Goal: Information Seeking & Learning: Learn about a topic

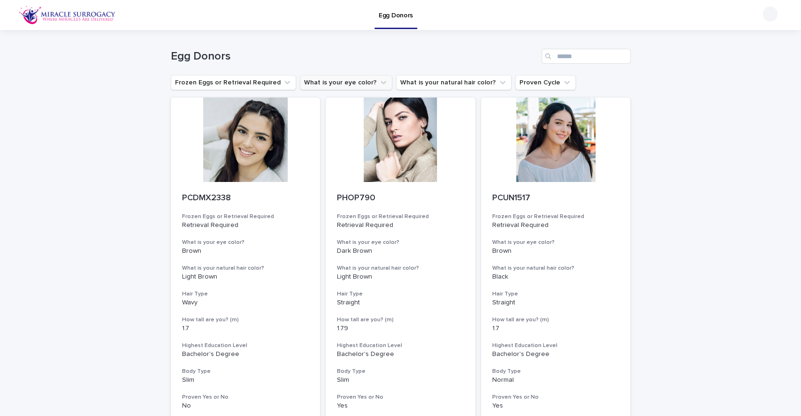
click at [379, 81] on icon "What is your eye color?" at bounding box center [383, 82] width 9 height 9
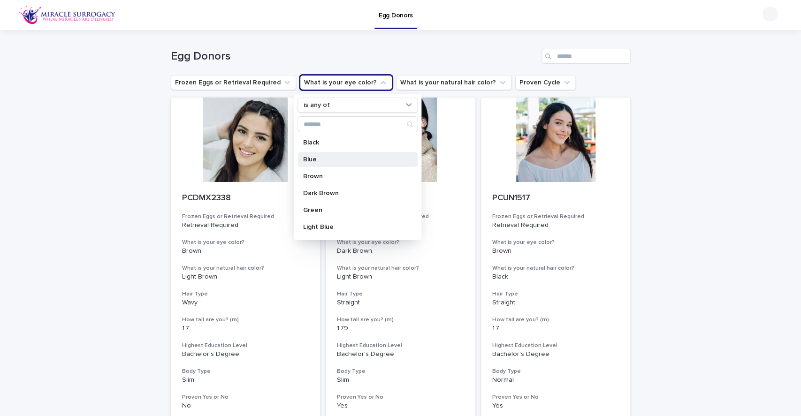
click at [369, 162] on p "Blue" at bounding box center [352, 159] width 99 height 7
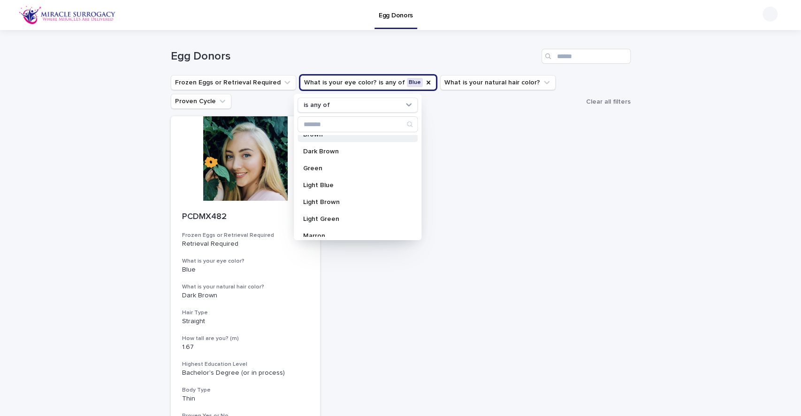
scroll to position [43, 0]
click at [367, 181] on p "Light Blue" at bounding box center [352, 184] width 99 height 7
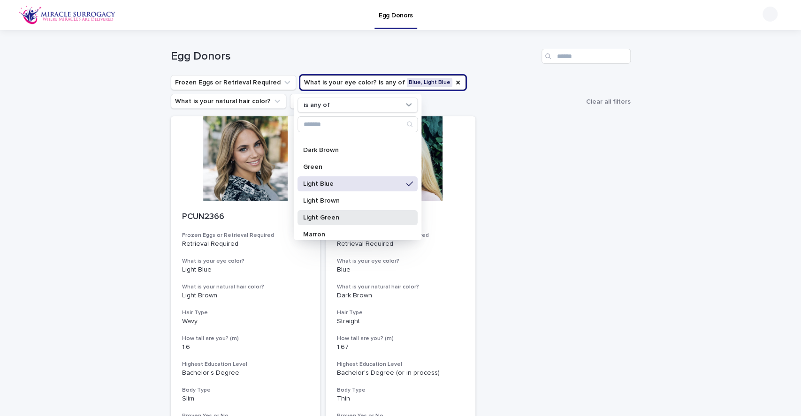
click at [353, 214] on p "Light Green" at bounding box center [352, 217] width 99 height 7
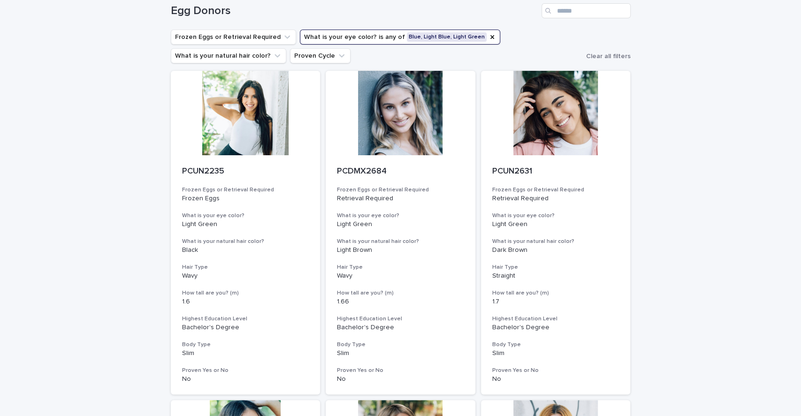
scroll to position [46, 0]
drag, startPoint x: 385, startPoint y: 121, endPoint x: 670, endPoint y: 244, distance: 311.0
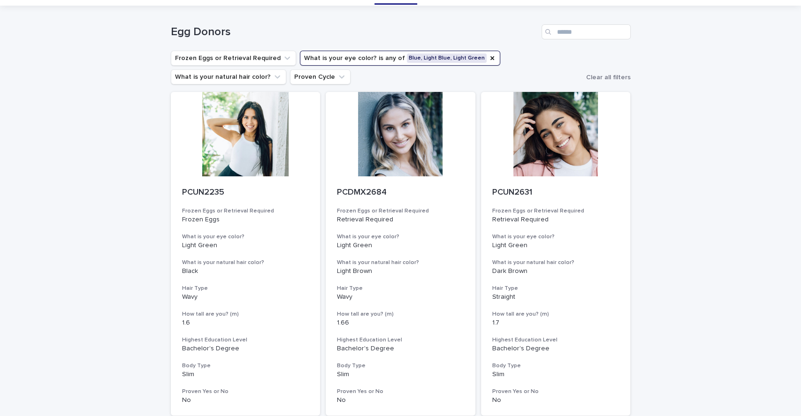
scroll to position [0, 0]
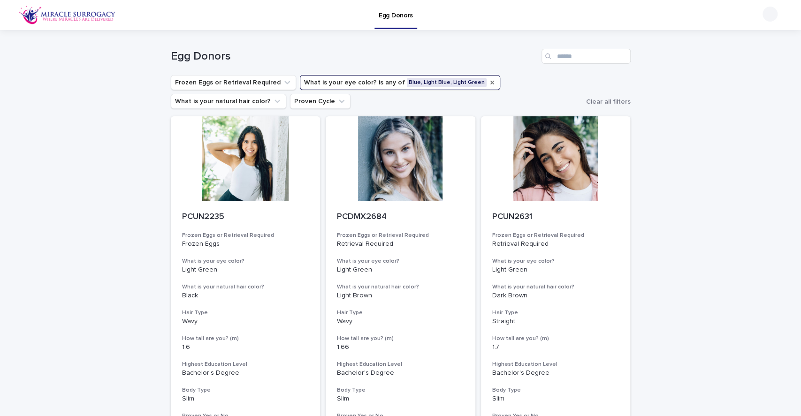
click at [488, 84] on icon "What is your eye color?" at bounding box center [492, 83] width 8 height 8
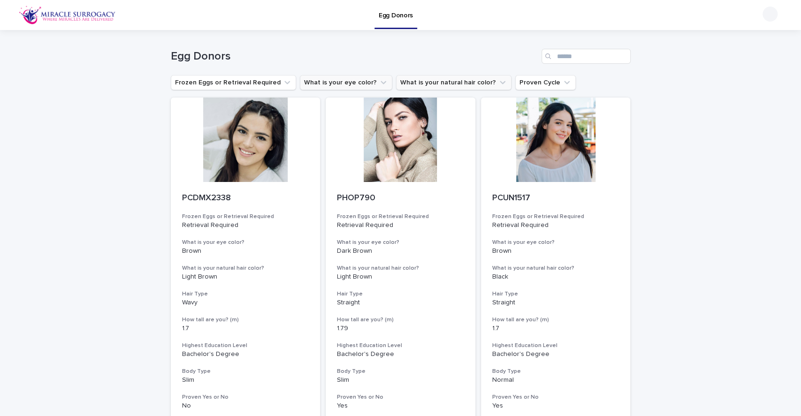
click at [460, 82] on button "What is your natural hair color?" at bounding box center [453, 82] width 115 height 15
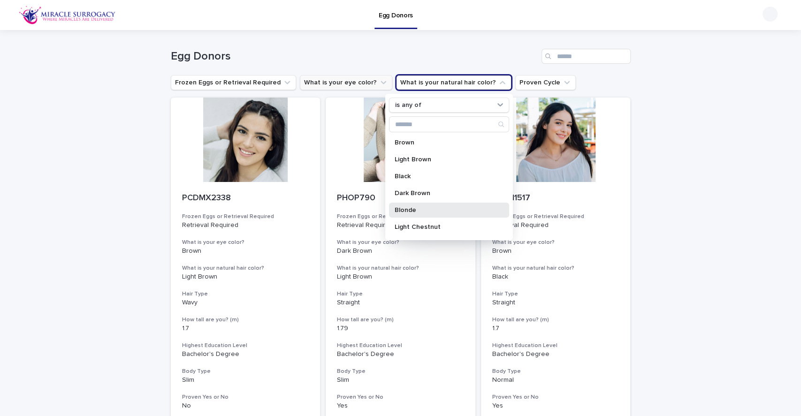
click at [443, 211] on p "Blonde" at bounding box center [443, 210] width 99 height 7
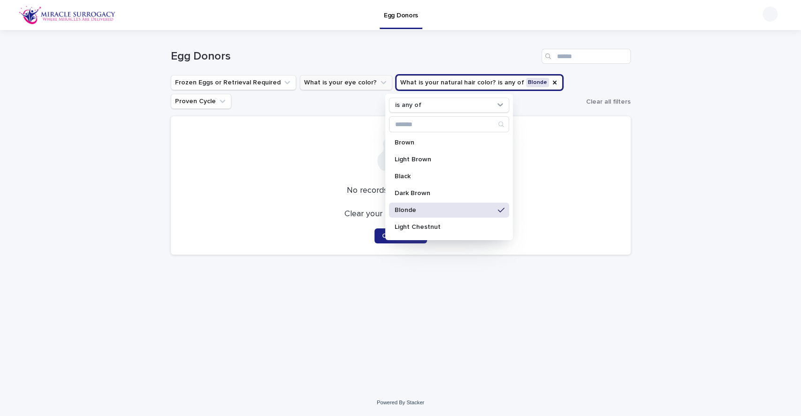
click at [680, 129] on div "Loading... Saving… Loading... Saving… Egg Donors Frozen Eggs or Retrieval Requi…" at bounding box center [400, 209] width 801 height 359
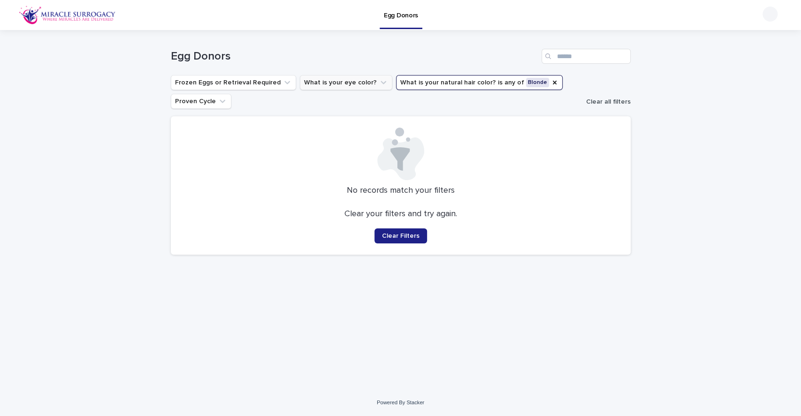
click at [601, 100] on span "Clear all filters" at bounding box center [608, 102] width 45 height 7
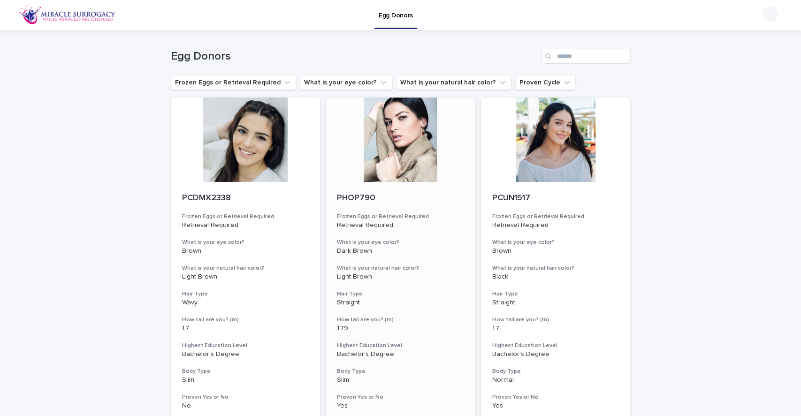
click at [391, 155] on div at bounding box center [401, 140] width 150 height 84
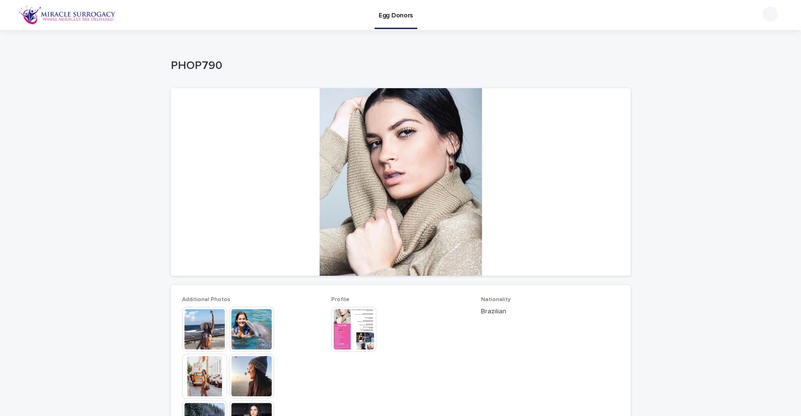
click at [249, 338] on img at bounding box center [251, 329] width 45 height 45
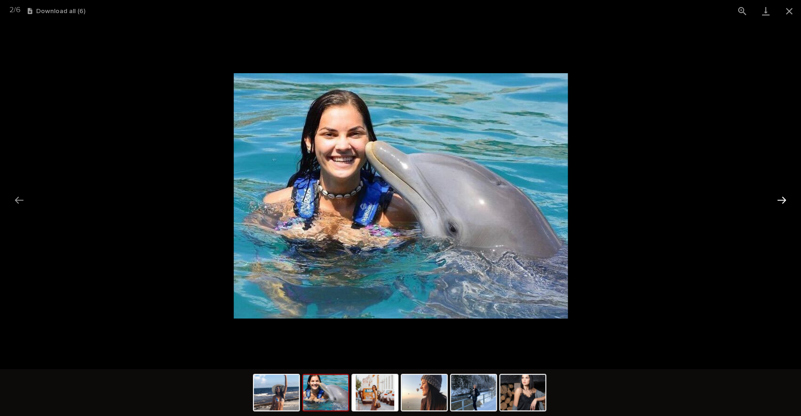
click at [780, 200] on button "Next slide" at bounding box center [782, 200] width 20 height 18
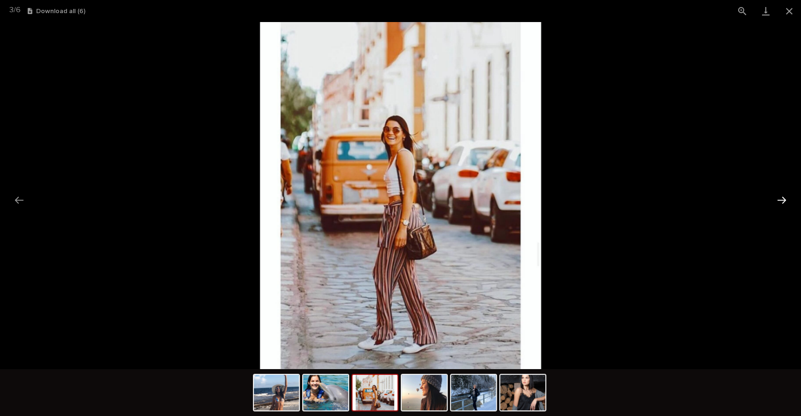
click at [780, 200] on button "Next slide" at bounding box center [782, 200] width 20 height 18
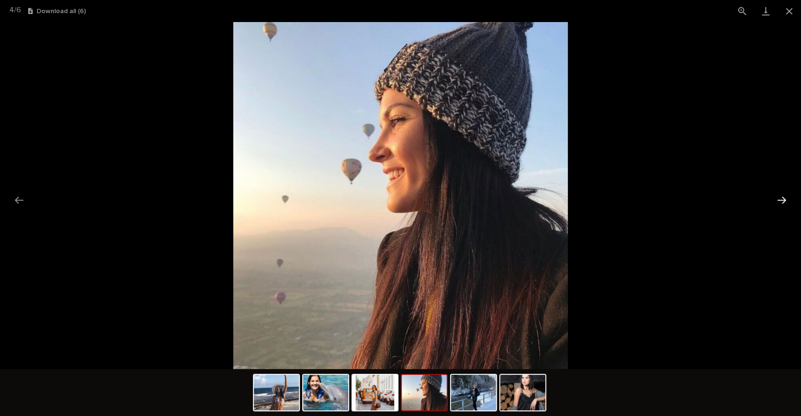
click at [780, 200] on button "Next slide" at bounding box center [782, 200] width 20 height 18
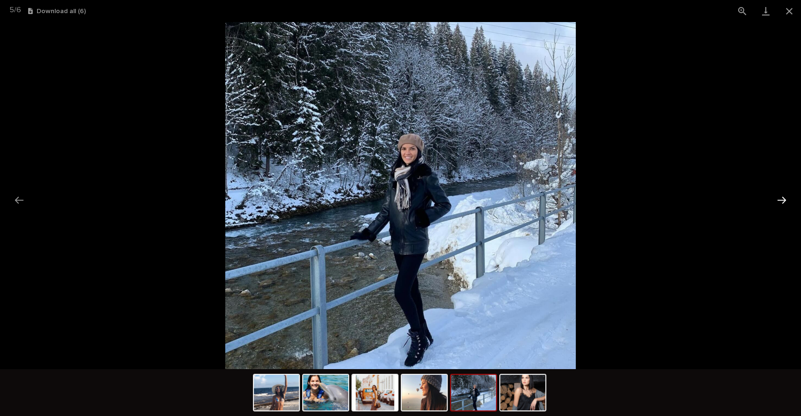
click at [780, 200] on button "Next slide" at bounding box center [782, 200] width 20 height 18
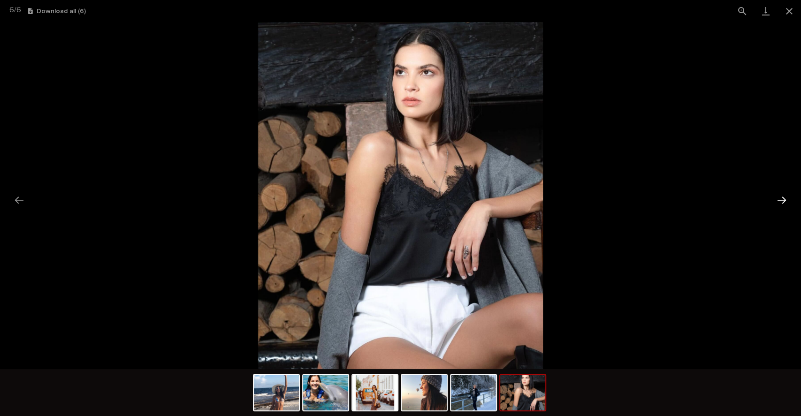
click at [780, 200] on button "Next slide" at bounding box center [782, 200] width 20 height 18
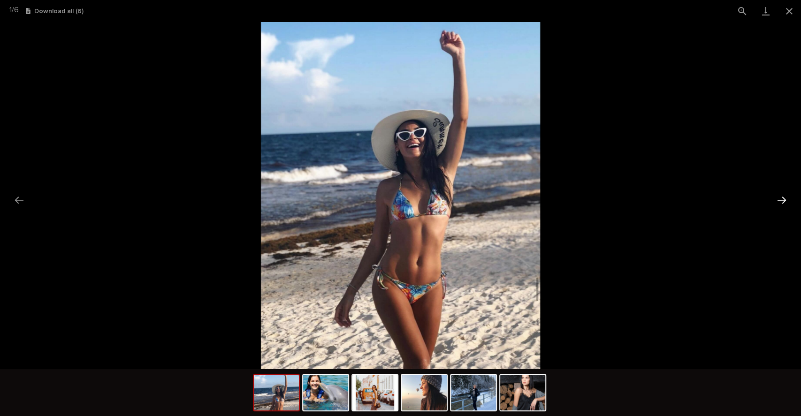
click at [780, 200] on button "Next slide" at bounding box center [782, 200] width 20 height 18
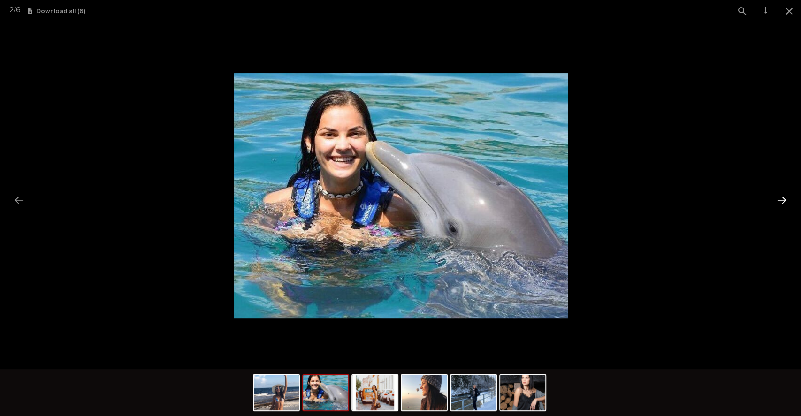
click at [780, 200] on button "Next slide" at bounding box center [782, 200] width 20 height 18
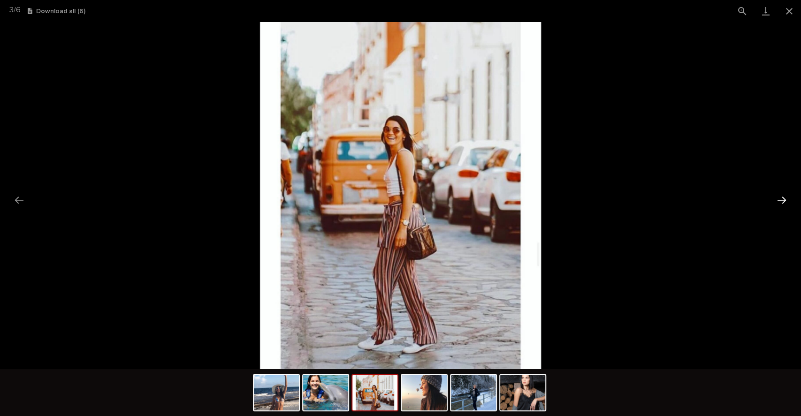
click at [780, 200] on button "Next slide" at bounding box center [782, 200] width 20 height 18
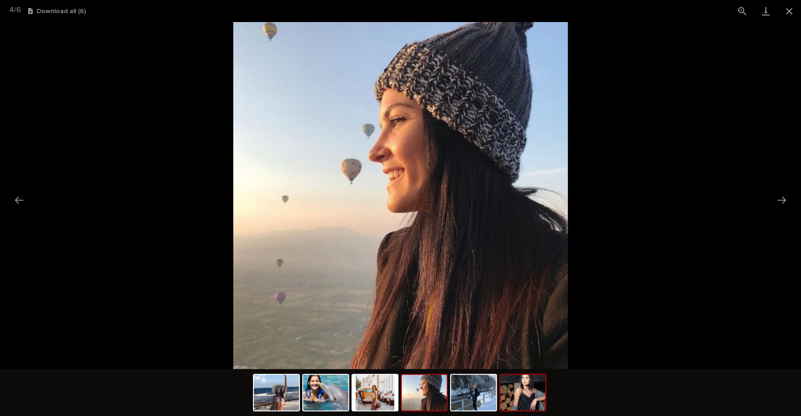
click at [534, 386] on img at bounding box center [522, 393] width 45 height 36
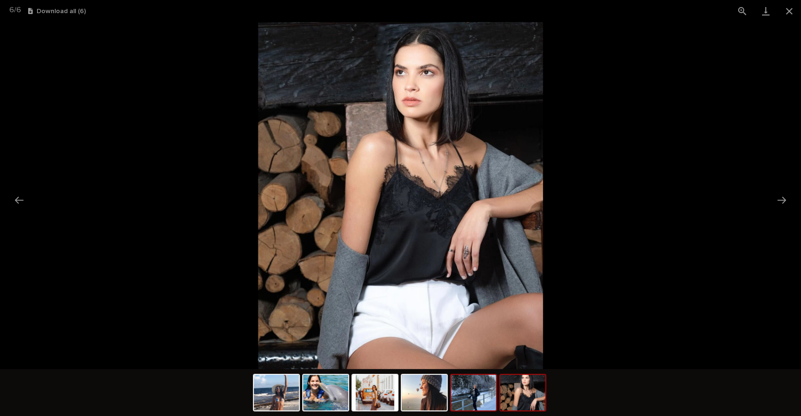
click at [470, 409] on img at bounding box center [473, 393] width 45 height 36
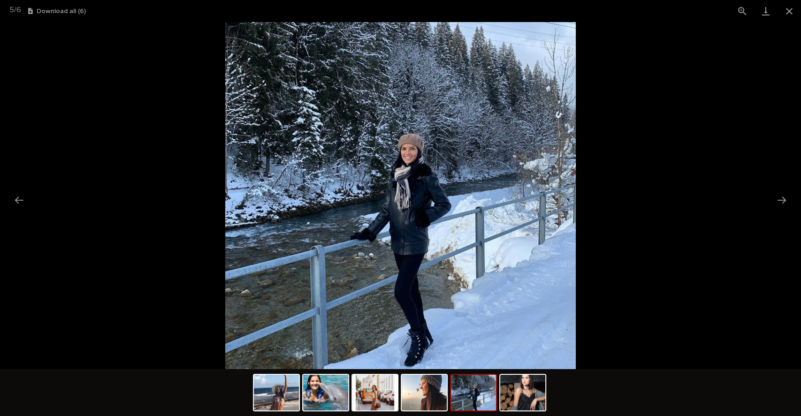
click at [418, 151] on img at bounding box center [400, 195] width 350 height 347
click at [407, 155] on img at bounding box center [400, 195] width 350 height 347
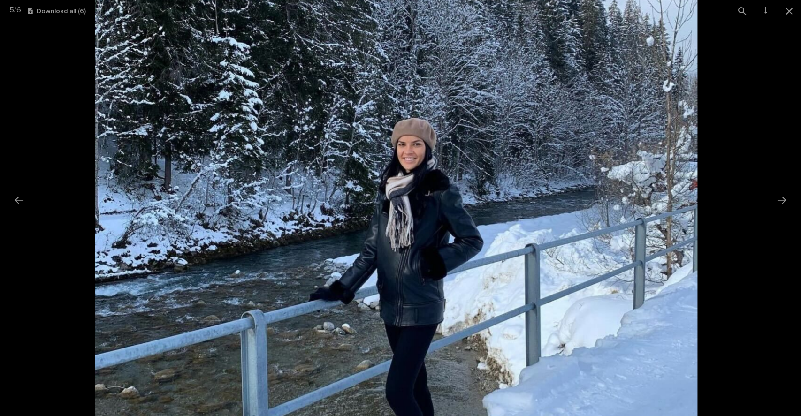
click at [404, 190] on img at bounding box center [396, 224] width 602 height 597
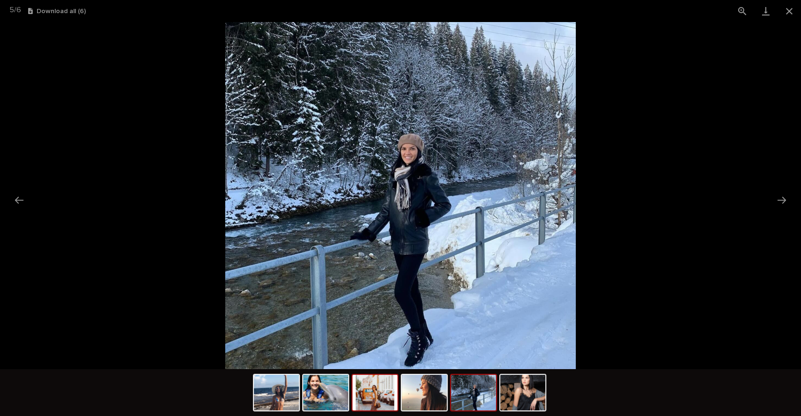
click at [386, 402] on img at bounding box center [374, 393] width 45 height 36
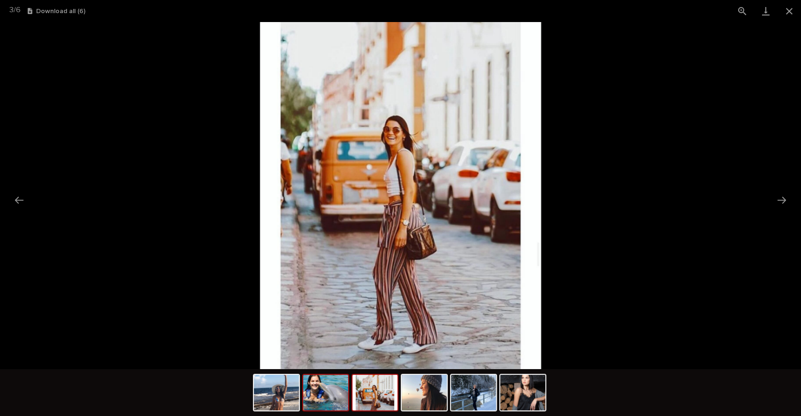
click at [329, 402] on img at bounding box center [325, 393] width 45 height 36
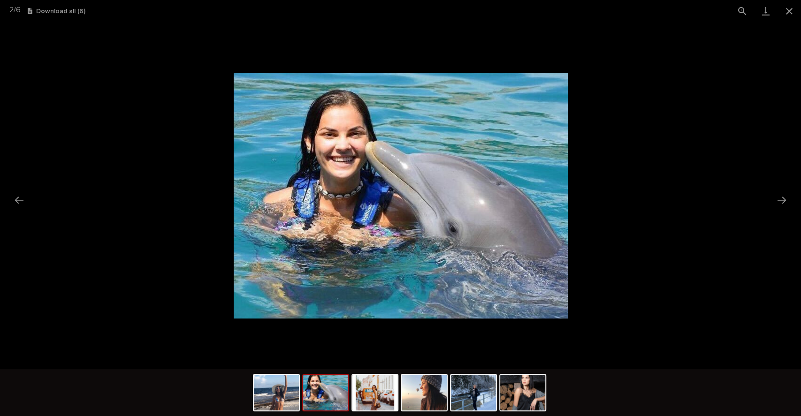
click at [343, 156] on img at bounding box center [401, 195] width 334 height 245
click at [338, 150] on img at bounding box center [401, 195] width 334 height 245
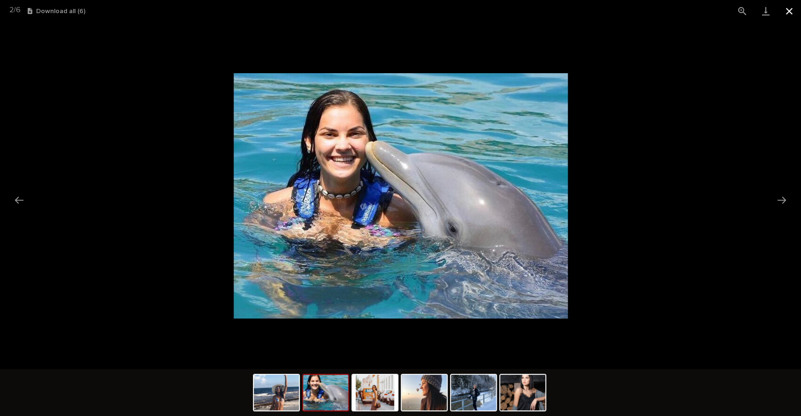
click at [793, 9] on button "Close gallery" at bounding box center [788, 11] width 23 height 22
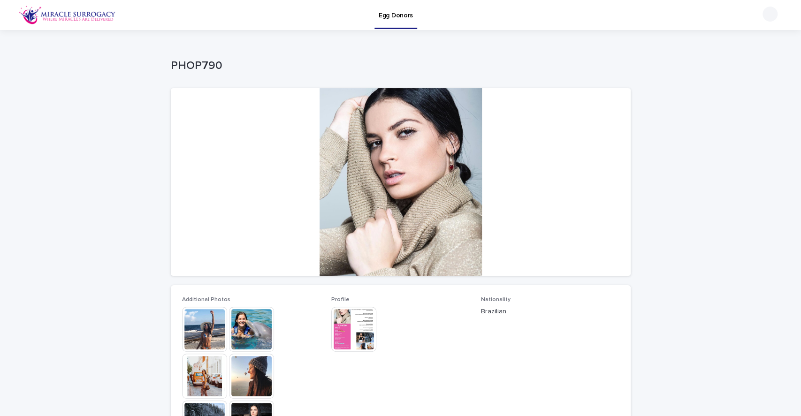
click at [393, 11] on p "Egg Donors" at bounding box center [396, 10] width 34 height 20
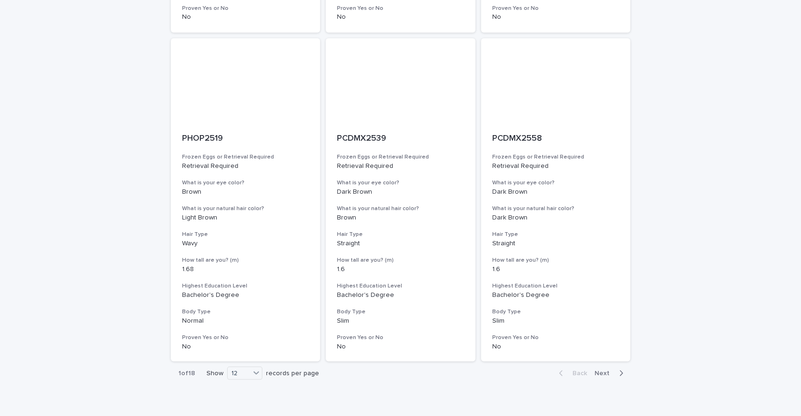
scroll to position [1089, 0]
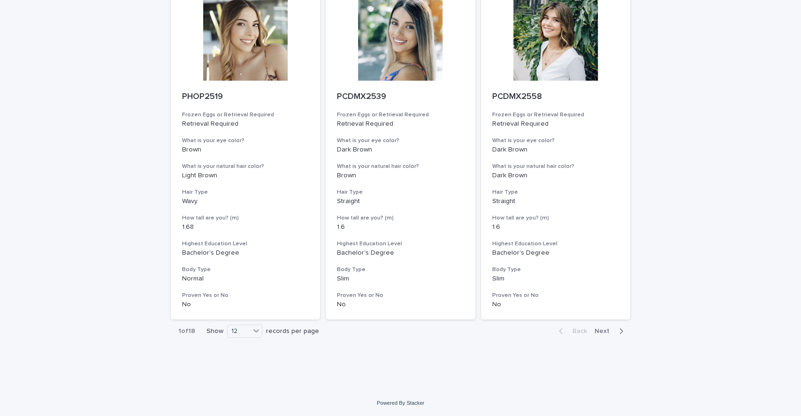
click at [597, 328] on span "Next" at bounding box center [604, 331] width 21 height 7
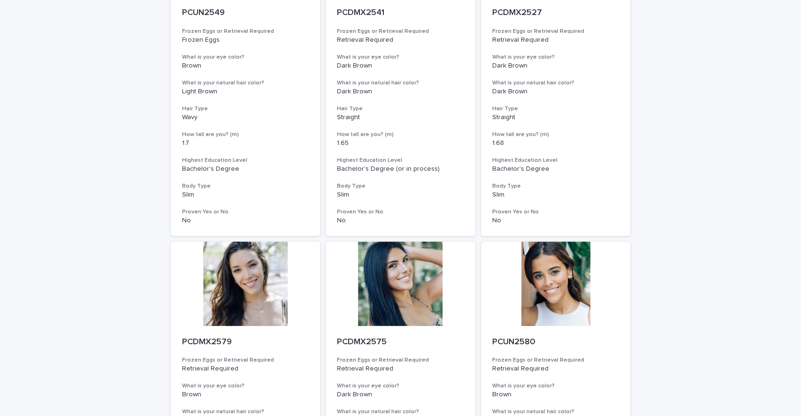
scroll to position [196, 0]
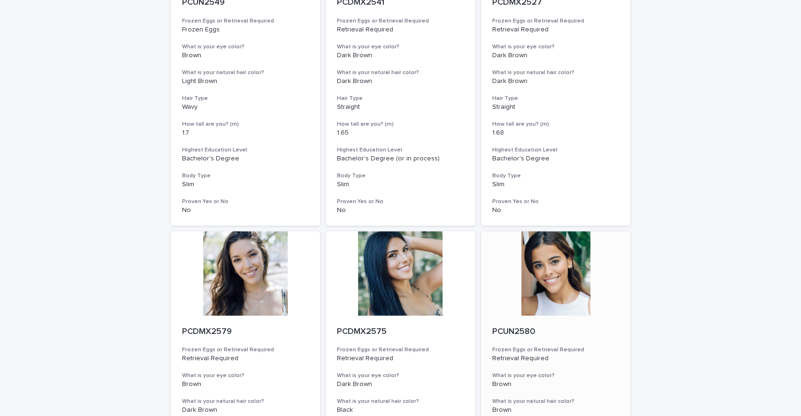
click at [573, 271] on div at bounding box center [556, 273] width 150 height 84
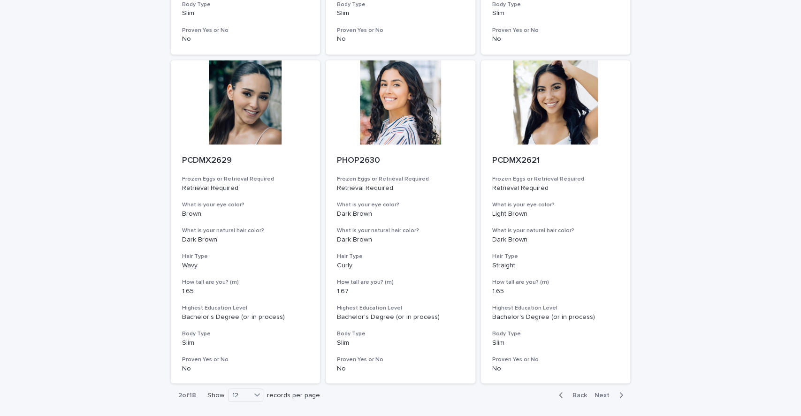
scroll to position [1089, 0]
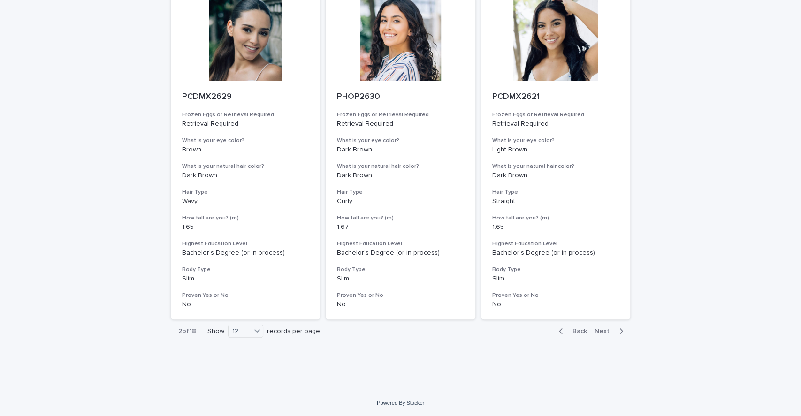
click at [615, 331] on div "button" at bounding box center [619, 331] width 8 height 8
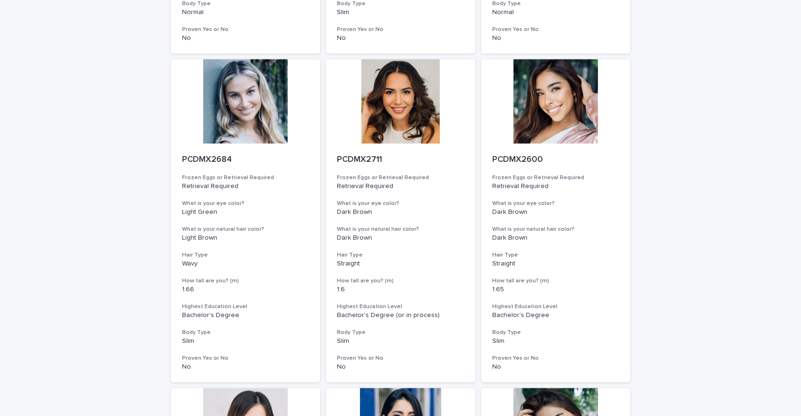
scroll to position [354, 0]
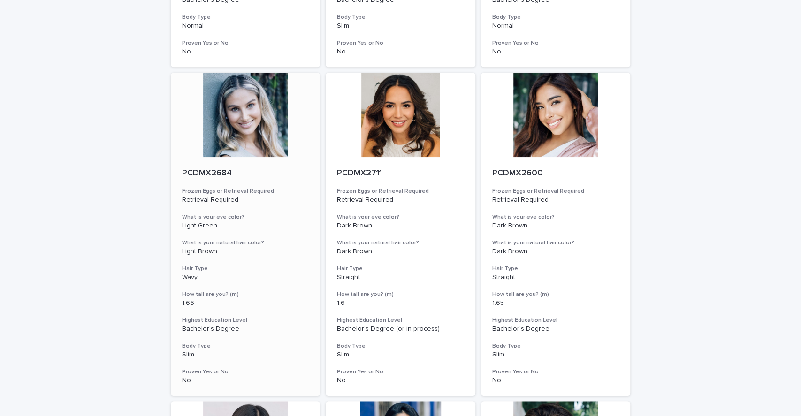
click at [244, 134] on div at bounding box center [246, 115] width 150 height 84
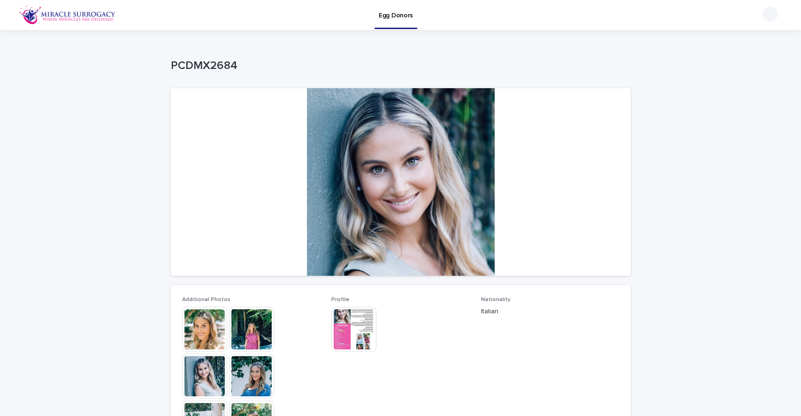
click at [186, 343] on img at bounding box center [204, 329] width 45 height 45
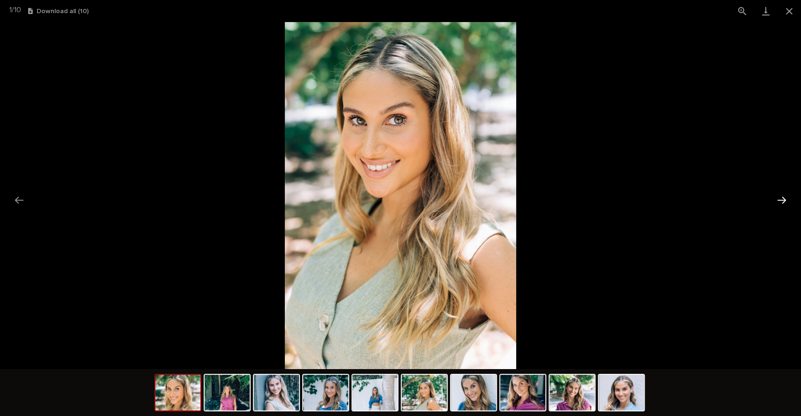
click at [775, 198] on button "Next slide" at bounding box center [782, 200] width 20 height 18
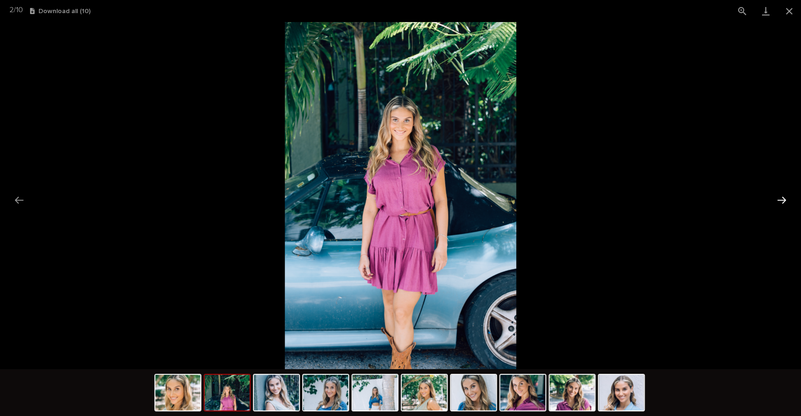
click at [775, 198] on button "Next slide" at bounding box center [782, 200] width 20 height 18
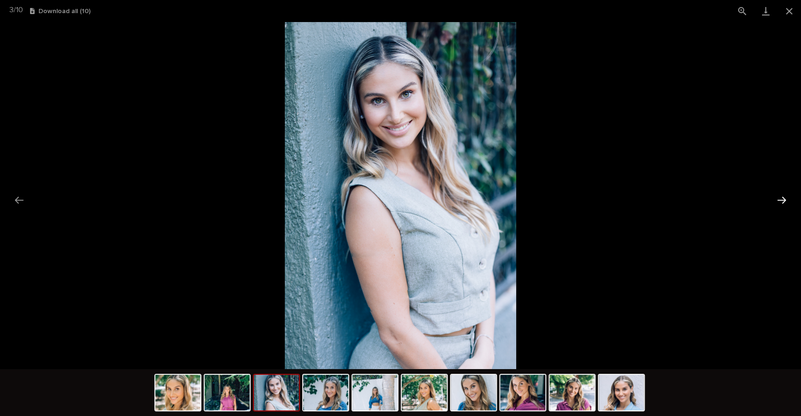
click at [775, 198] on button "Next slide" at bounding box center [782, 200] width 20 height 18
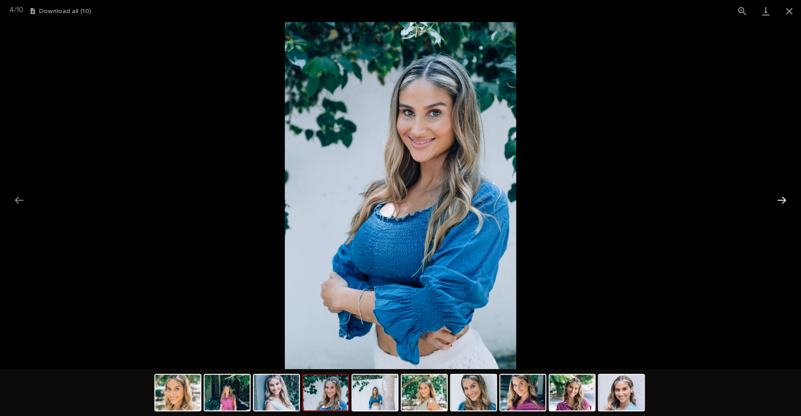
click at [775, 198] on button "Next slide" at bounding box center [782, 200] width 20 height 18
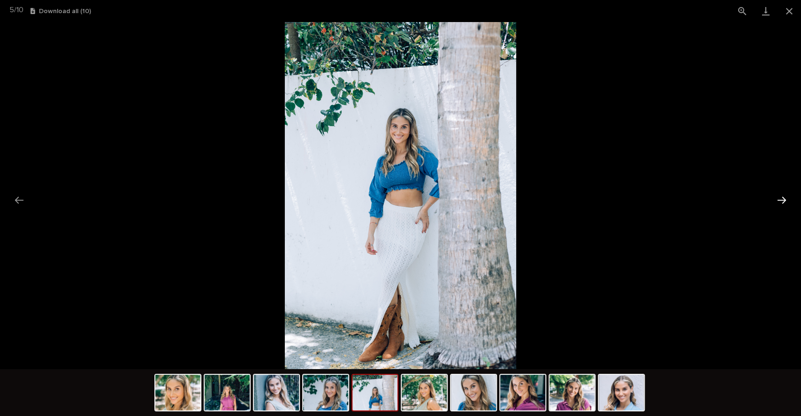
click at [775, 198] on button "Next slide" at bounding box center [782, 200] width 20 height 18
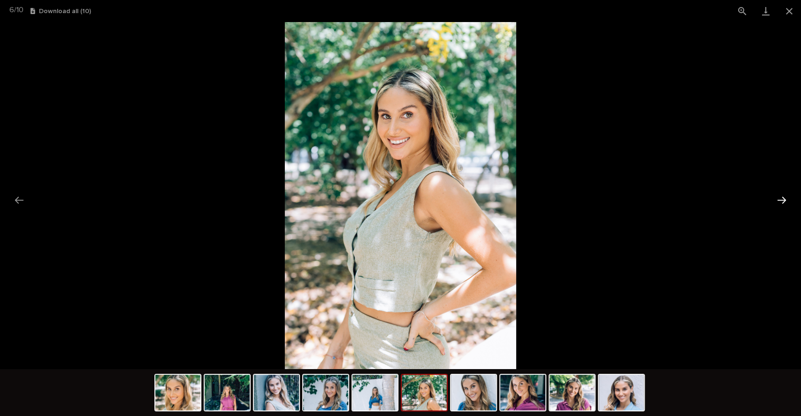
click at [775, 198] on button "Next slide" at bounding box center [782, 200] width 20 height 18
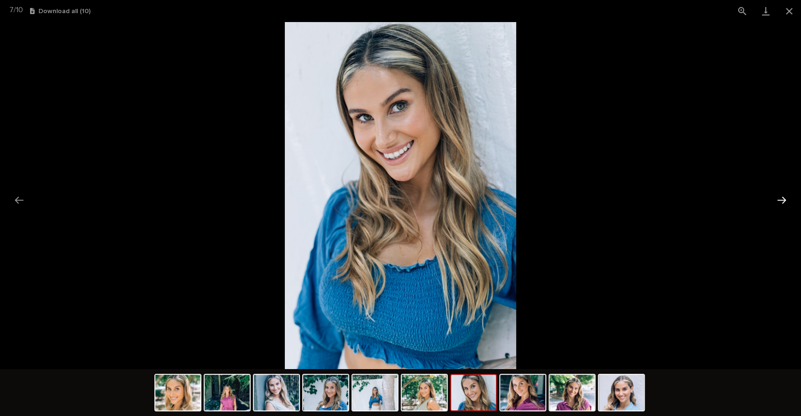
click at [775, 198] on button "Next slide" at bounding box center [782, 200] width 20 height 18
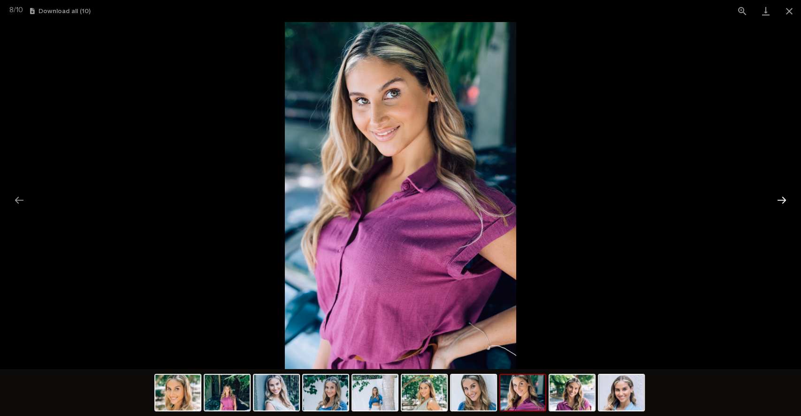
click at [775, 198] on button "Next slide" at bounding box center [782, 200] width 20 height 18
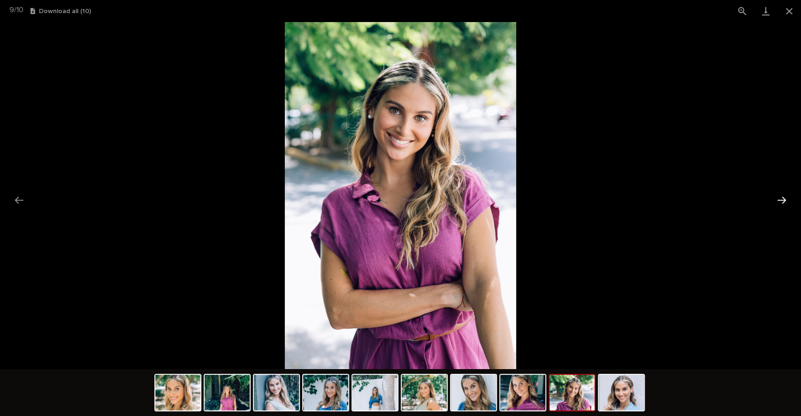
click at [775, 198] on button "Next slide" at bounding box center [782, 200] width 20 height 18
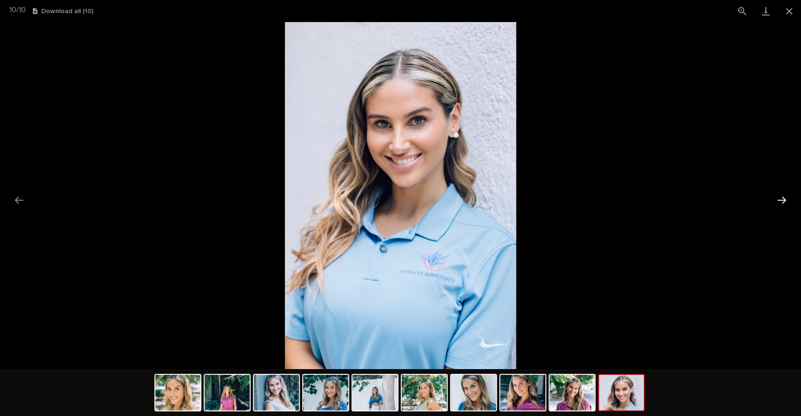
click at [775, 198] on button "Next slide" at bounding box center [782, 200] width 20 height 18
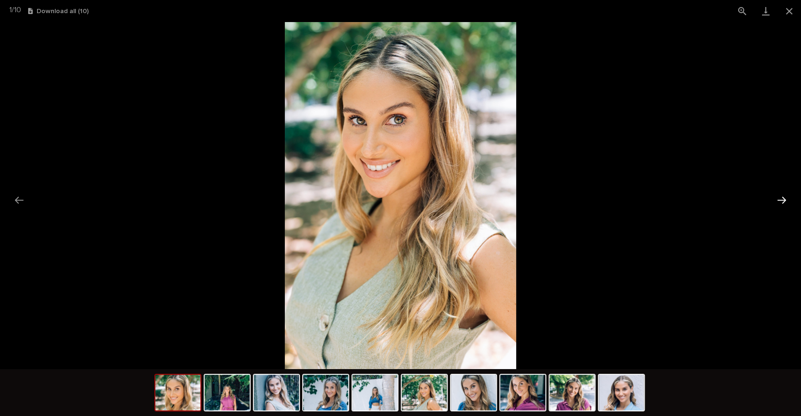
click at [775, 198] on button "Next slide" at bounding box center [782, 200] width 20 height 18
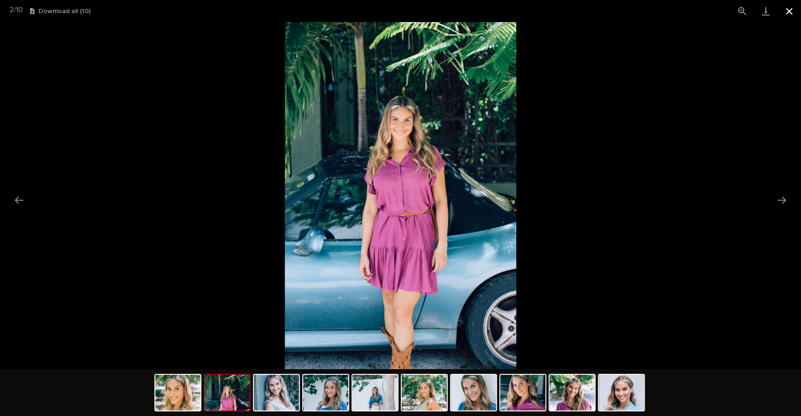
click at [792, 8] on button "Close gallery" at bounding box center [788, 11] width 23 height 22
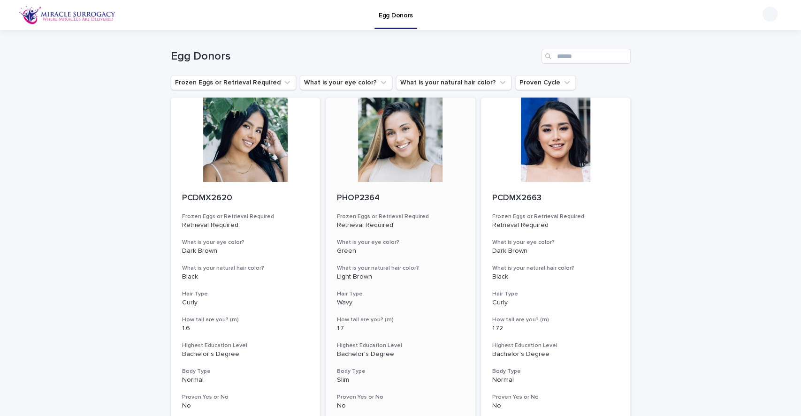
click at [438, 170] on div at bounding box center [401, 140] width 150 height 84
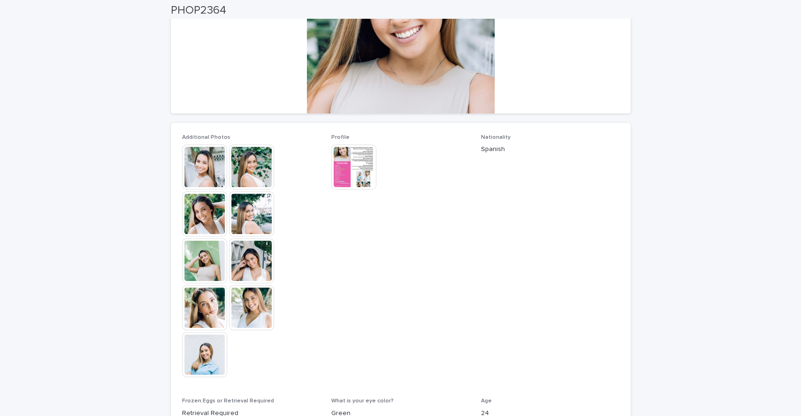
scroll to position [163, 0]
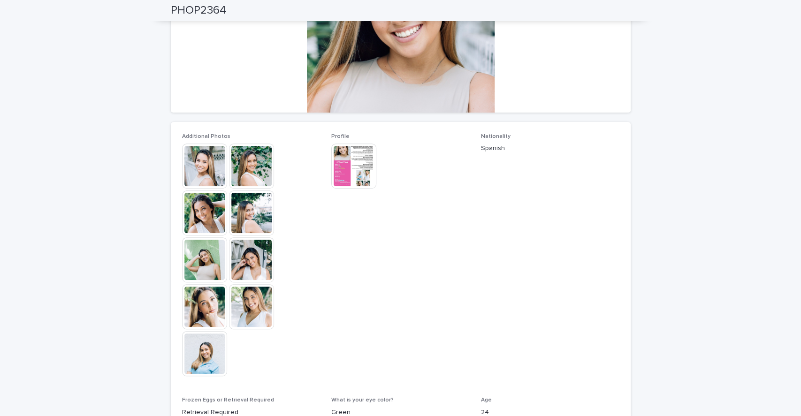
click at [206, 368] on img at bounding box center [204, 353] width 45 height 45
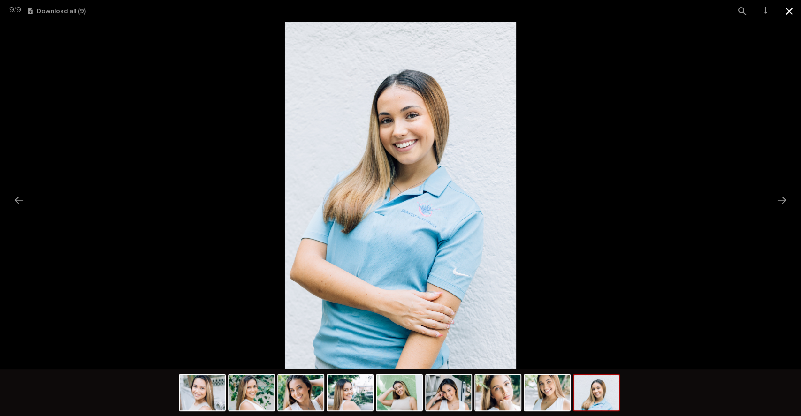
click at [793, 3] on button "Close gallery" at bounding box center [788, 11] width 23 height 22
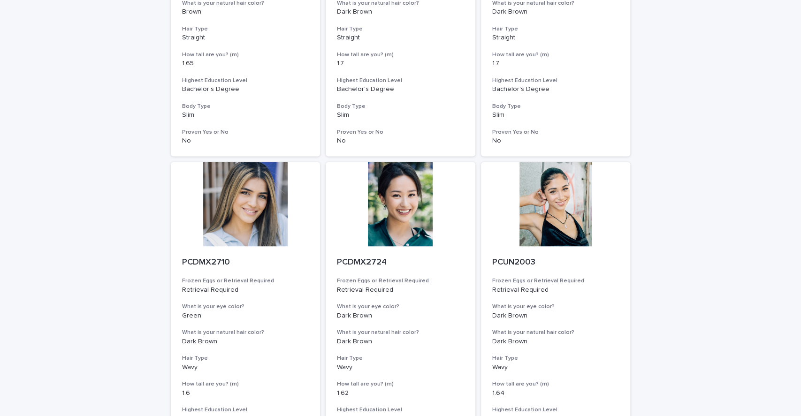
scroll to position [1089, 0]
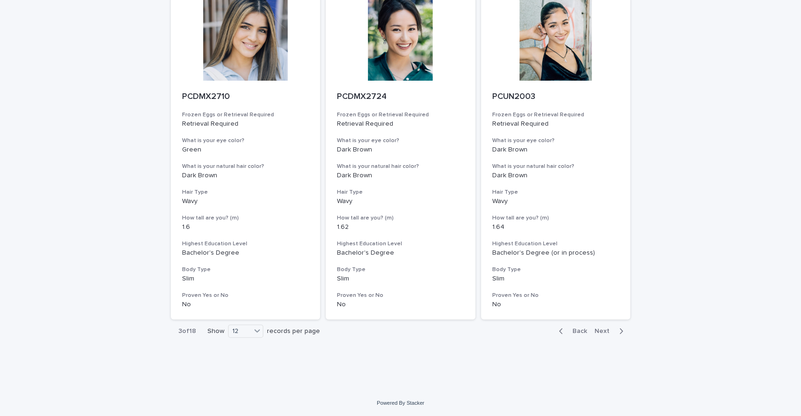
click at [599, 331] on span "Next" at bounding box center [604, 331] width 21 height 7
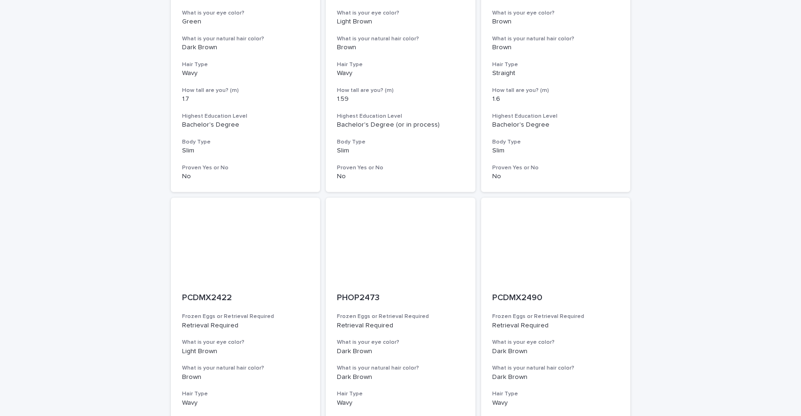
scroll to position [1089, 0]
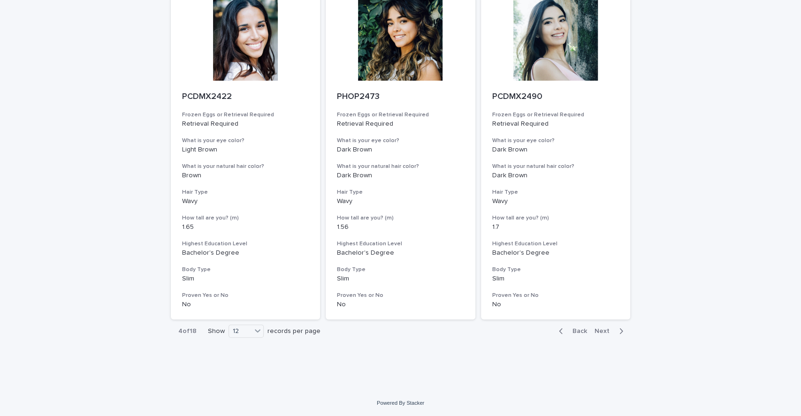
click at [598, 331] on span "Next" at bounding box center [604, 331] width 21 height 7
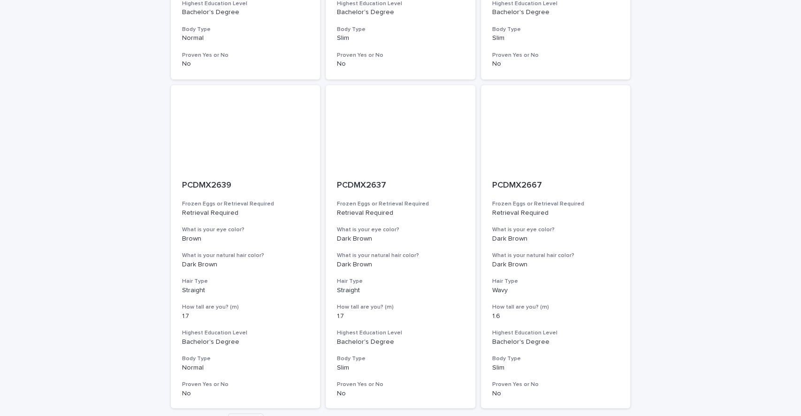
scroll to position [1089, 0]
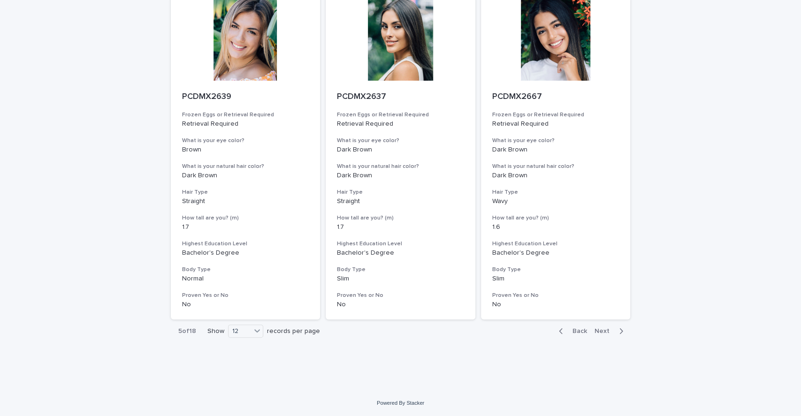
click at [599, 328] on span "Next" at bounding box center [604, 331] width 21 height 7
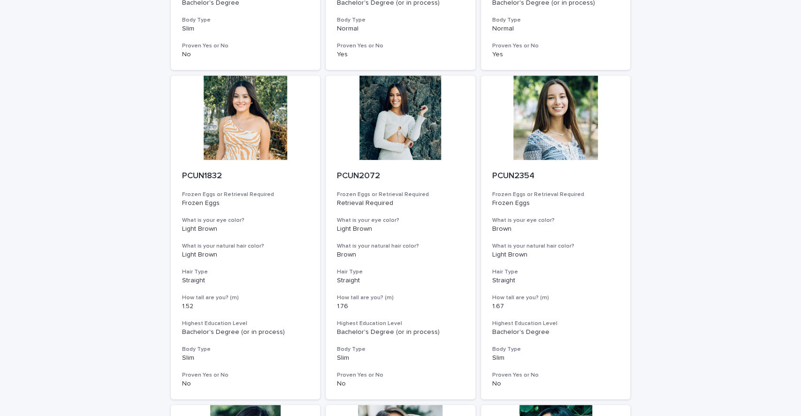
scroll to position [1089, 0]
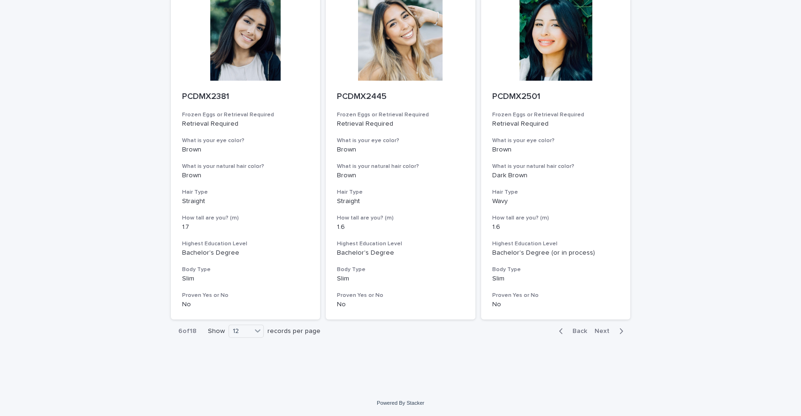
click at [598, 329] on span "Next" at bounding box center [604, 331] width 21 height 7
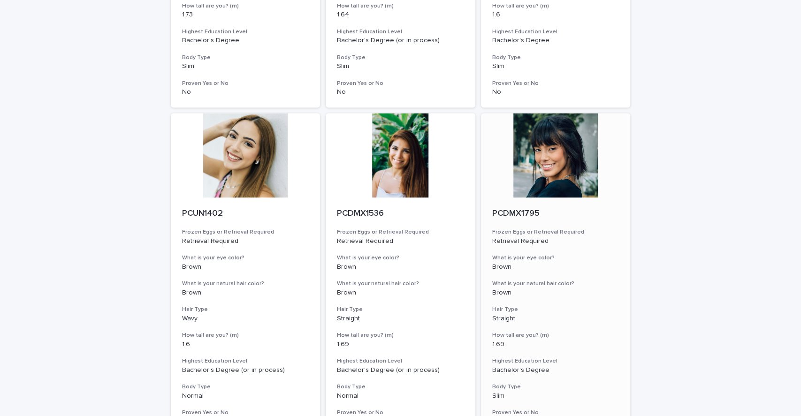
scroll to position [1089, 0]
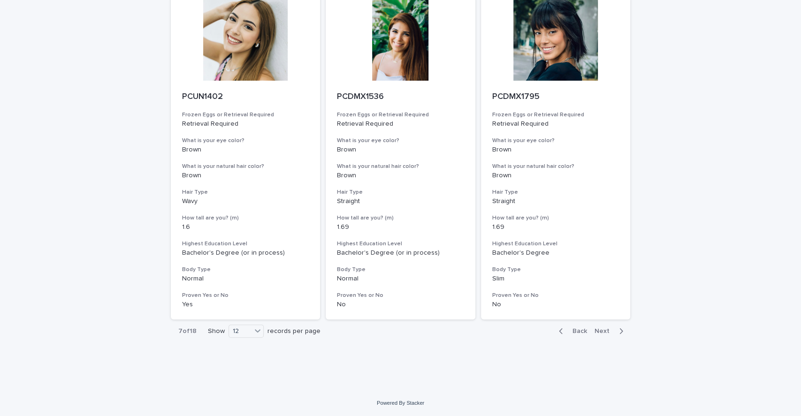
click at [608, 330] on span "Next" at bounding box center [604, 331] width 21 height 7
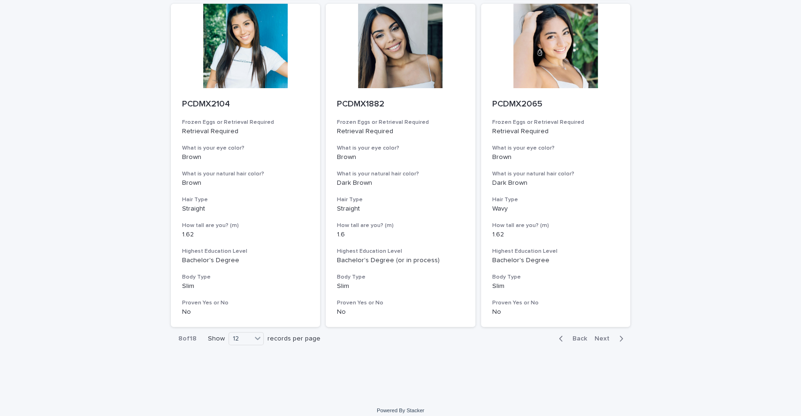
scroll to position [1089, 0]
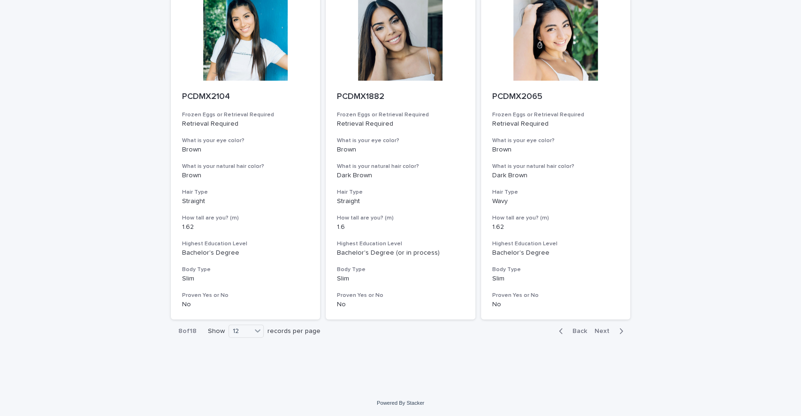
click at [606, 336] on div "Back Next" at bounding box center [590, 330] width 79 height 23
click at [605, 335] on div "Back Next" at bounding box center [590, 330] width 79 height 23
click at [604, 332] on span "Next" at bounding box center [604, 331] width 21 height 7
